Goal: Navigation & Orientation: Understand site structure

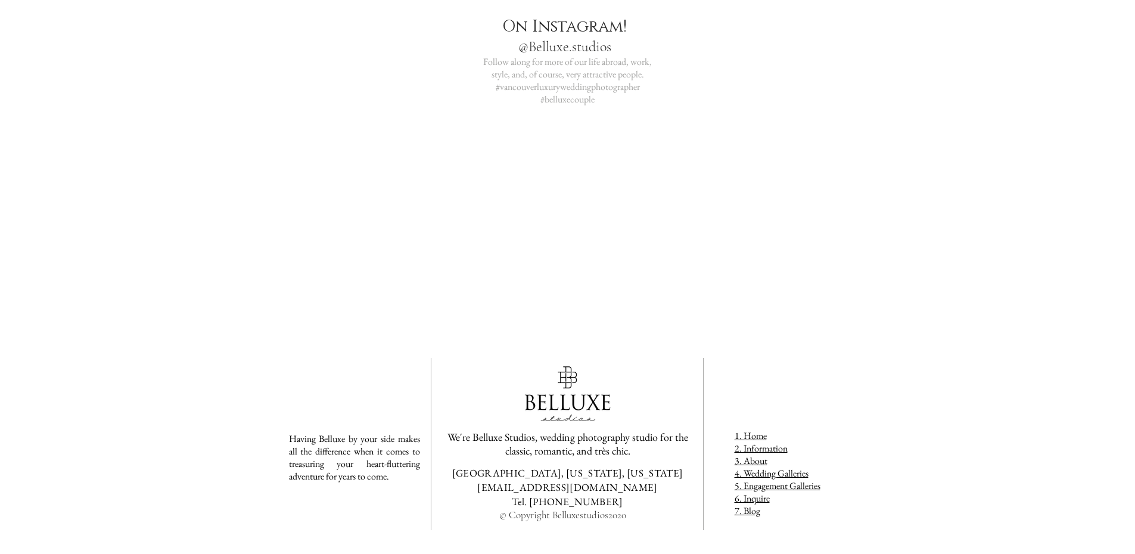
scroll to position [2837, 0]
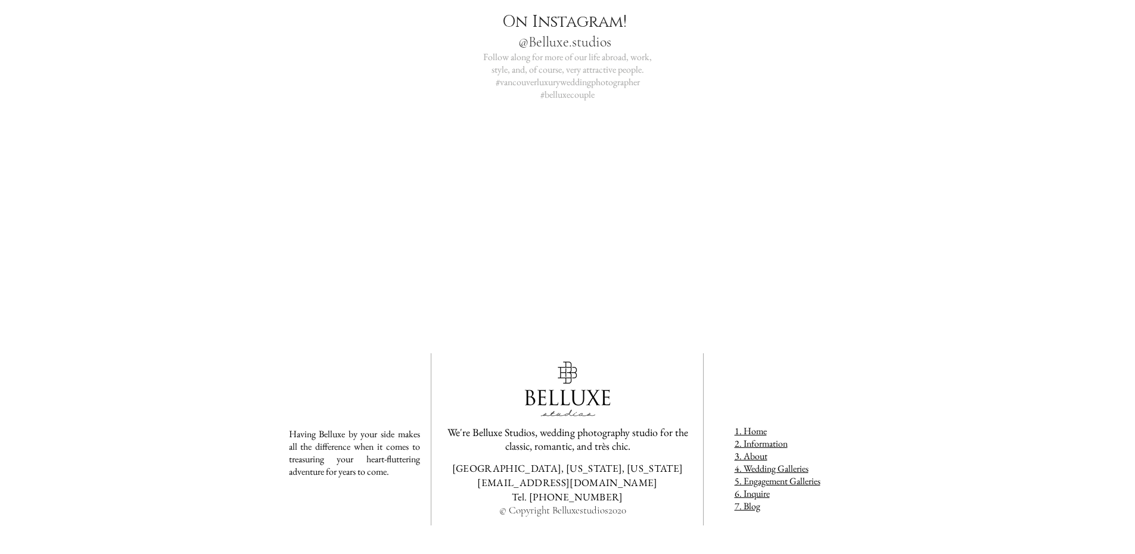
click at [761, 454] on span "3. About" at bounding box center [751, 456] width 33 height 13
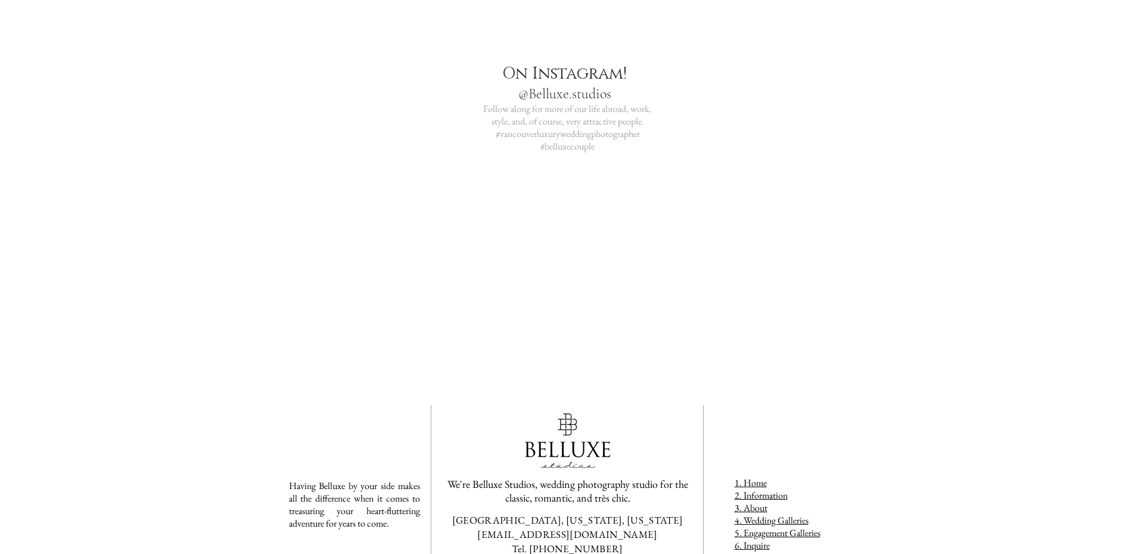
scroll to position [670, 0]
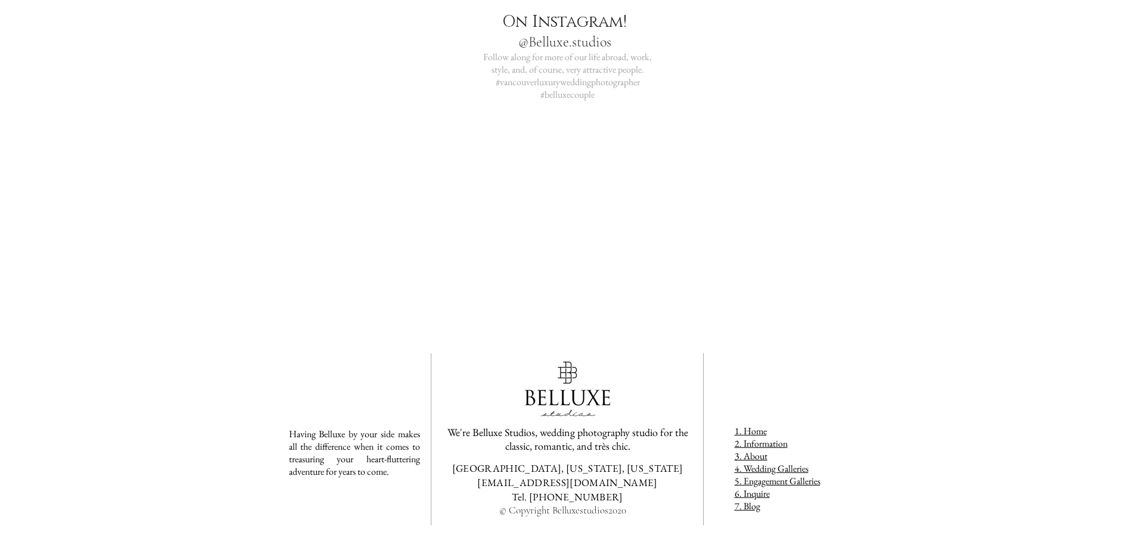
drag, startPoint x: 757, startPoint y: 446, endPoint x: 736, endPoint y: 428, distance: 27.9
click at [757, 446] on span "2. Information" at bounding box center [761, 443] width 53 height 13
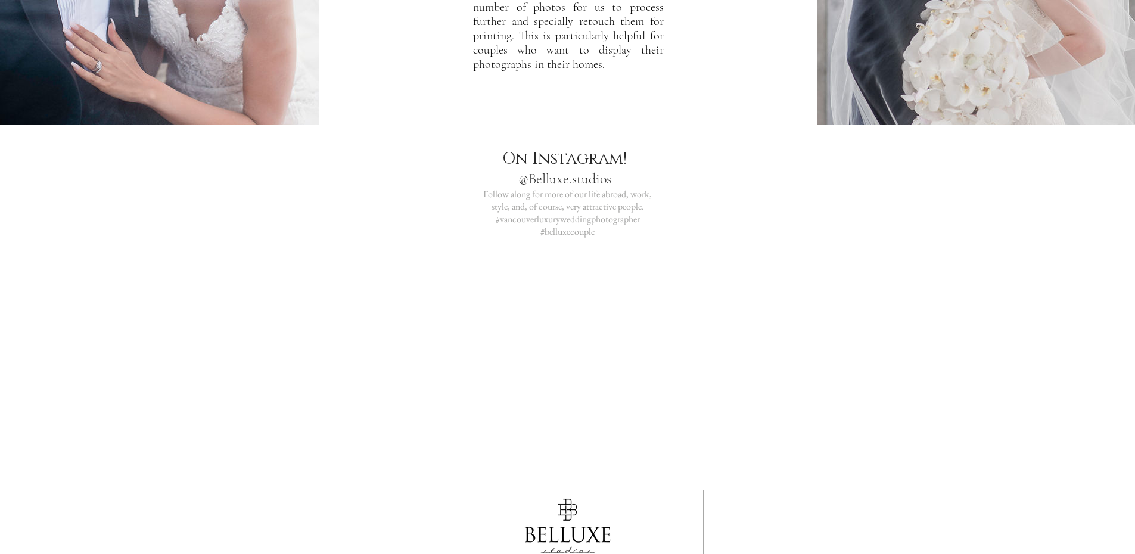
scroll to position [1443, 0]
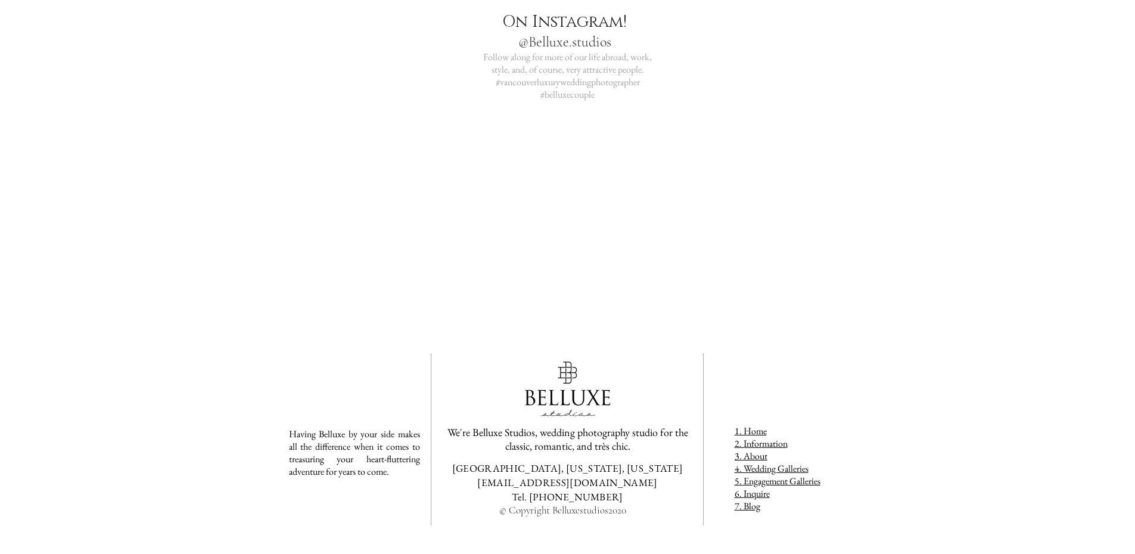
drag, startPoint x: 781, startPoint y: 482, endPoint x: 716, endPoint y: 463, distance: 67.0
click at [781, 482] on span "5. Engagement Galleries" at bounding box center [778, 481] width 86 height 13
click at [778, 471] on span "4. Wedding Galleries" at bounding box center [772, 468] width 74 height 13
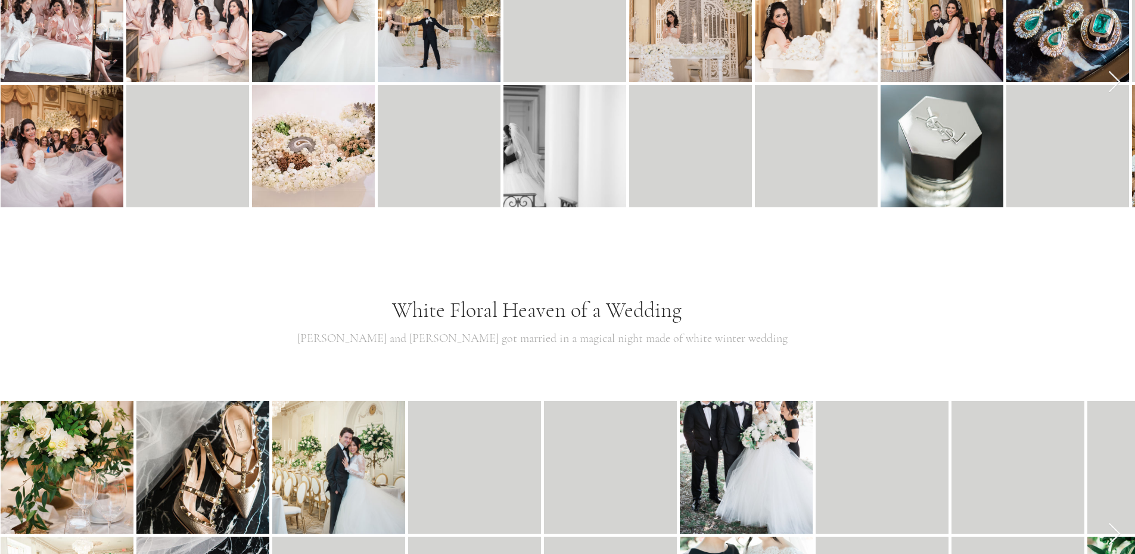
scroll to position [3024, 0]
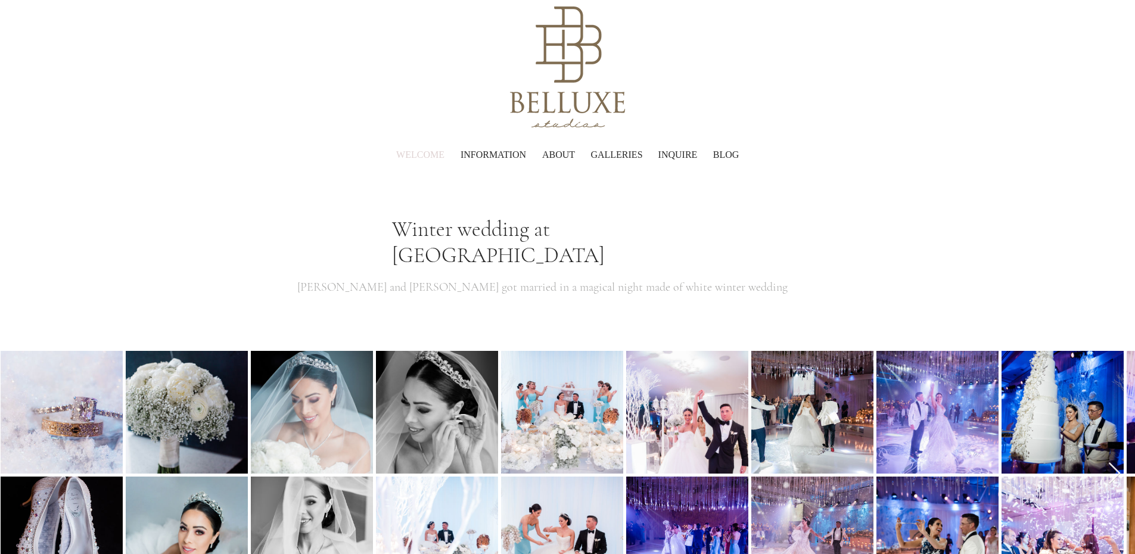
click at [431, 159] on p "WELCOME" at bounding box center [420, 155] width 60 height 36
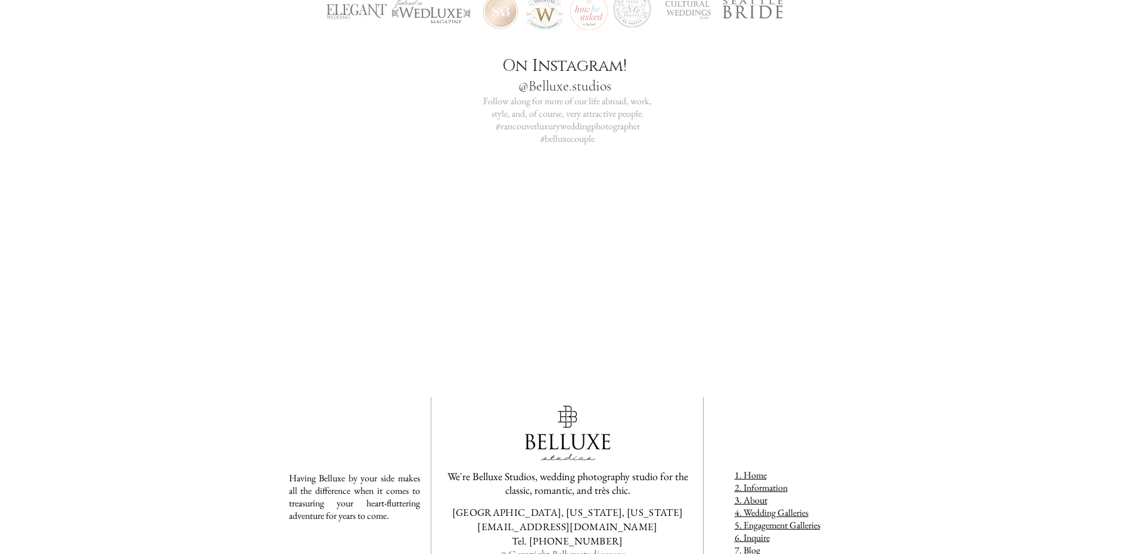
scroll to position [2837, 0]
